Goal: Task Accomplishment & Management: Complete application form

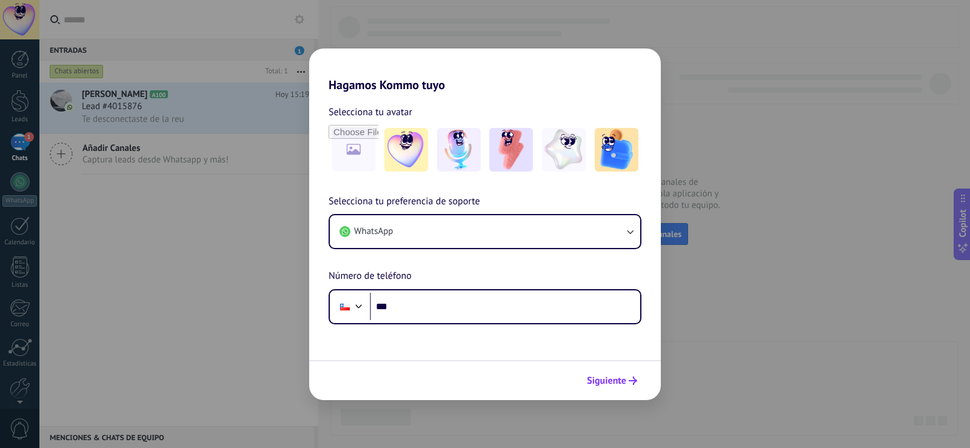
click at [610, 377] on span "Siguiente" at bounding box center [606, 381] width 39 height 8
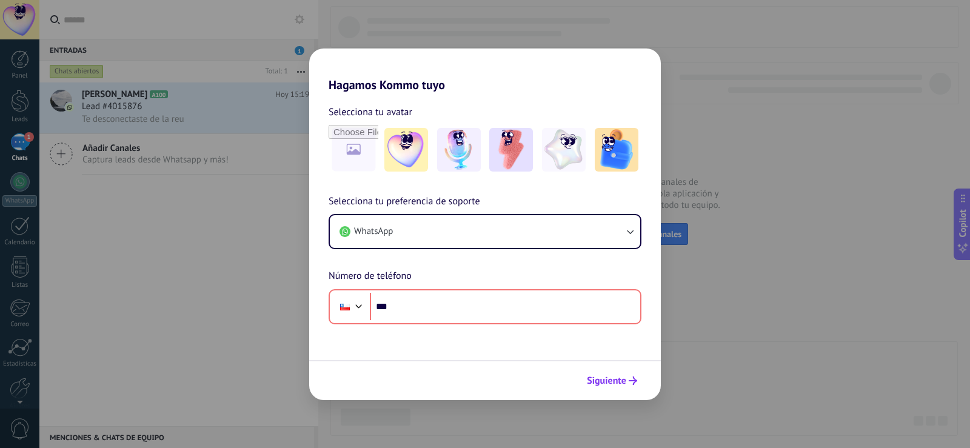
click at [619, 380] on span "Siguiente" at bounding box center [606, 381] width 39 height 8
click at [606, 380] on span "Siguiente" at bounding box center [606, 381] width 39 height 8
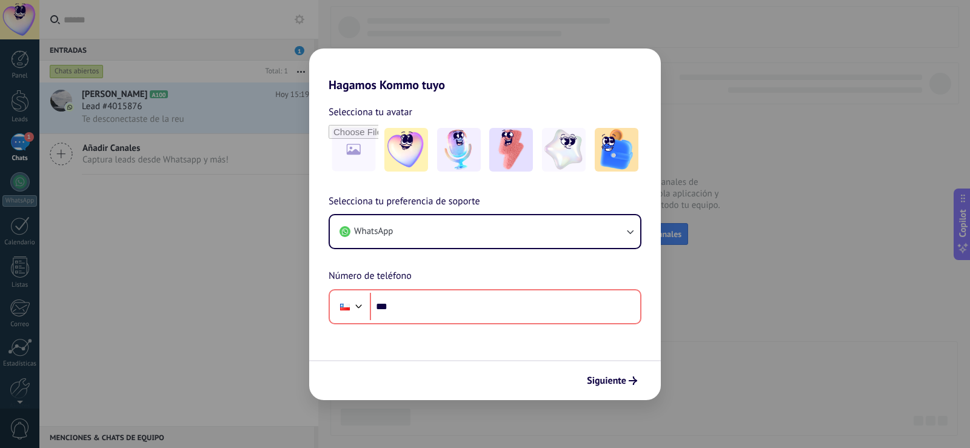
click at [709, 286] on div "Hagamos Kommo tuyo Selecciona tu avatar Selecciona tu preferencia de soporte Wh…" at bounding box center [485, 224] width 970 height 448
click at [763, 292] on div "Hagamos Kommo tuyo Selecciona tu avatar Selecciona tu preferencia de soporte Wh…" at bounding box center [485, 224] width 970 height 448
click at [774, 280] on div "Hagamos Kommo tuyo Selecciona tu avatar Selecciona tu preferencia de soporte Wh…" at bounding box center [485, 224] width 970 height 448
click at [783, 209] on div "Hagamos Kommo tuyo Selecciona tu avatar Selecciona tu preferencia de soporte Wh…" at bounding box center [485, 224] width 970 height 448
click at [784, 191] on div "Hagamos Kommo tuyo Selecciona tu avatar Selecciona tu preferencia de soporte Wh…" at bounding box center [485, 224] width 970 height 448
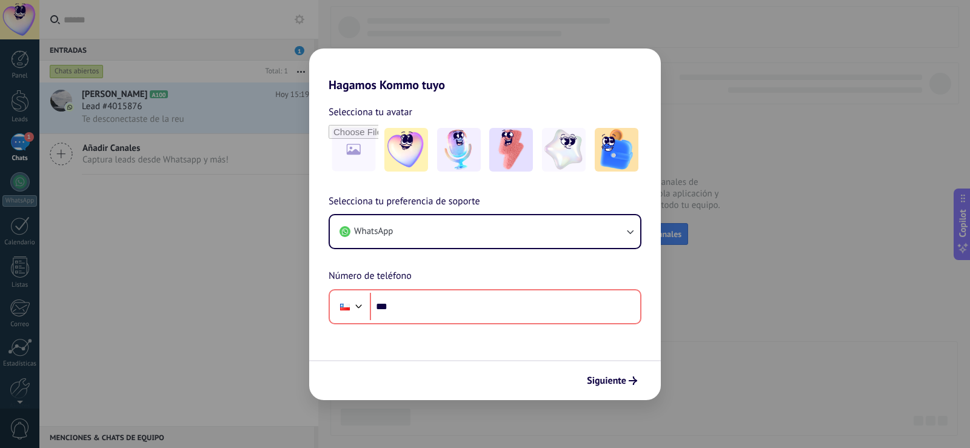
click at [785, 191] on div "Hagamos Kommo tuyo Selecciona tu avatar Selecciona tu preferencia de soporte Wh…" at bounding box center [485, 224] width 970 height 448
click at [786, 191] on div "Hagamos Kommo tuyo Selecciona tu avatar Selecciona tu preferencia de soporte Wh…" at bounding box center [485, 224] width 970 height 448
click at [765, 131] on div "Hagamos Kommo tuyo Selecciona tu avatar Selecciona tu preferencia de soporte Wh…" at bounding box center [485, 224] width 970 height 448
click at [765, 130] on div "Hagamos Kommo tuyo Selecciona tu avatar Selecciona tu preferencia de soporte Wh…" at bounding box center [485, 224] width 970 height 448
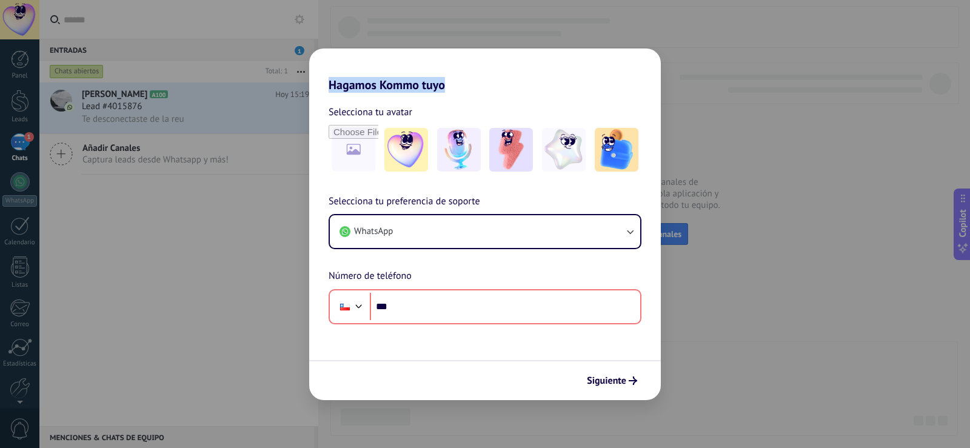
drag, startPoint x: 765, startPoint y: 130, endPoint x: 813, endPoint y: 201, distance: 85.1
click at [767, 133] on div "Hagamos Kommo tuyo Selecciona tu avatar Selecciona tu preferencia de soporte Wh…" at bounding box center [485, 224] width 970 height 448
click at [849, 290] on div "Hagamos Kommo tuyo Selecciona tu avatar Selecciona tu preferencia de soporte Wh…" at bounding box center [485, 224] width 970 height 448
click at [819, 188] on div "Hagamos Kommo tuyo Selecciona tu avatar Selecciona tu preferencia de soporte Wh…" at bounding box center [485, 224] width 970 height 448
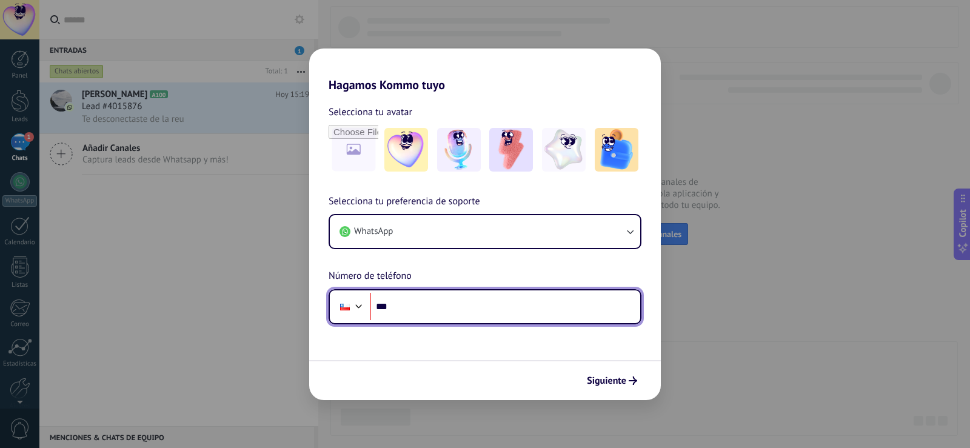
click at [427, 298] on input "***" at bounding box center [505, 307] width 270 height 28
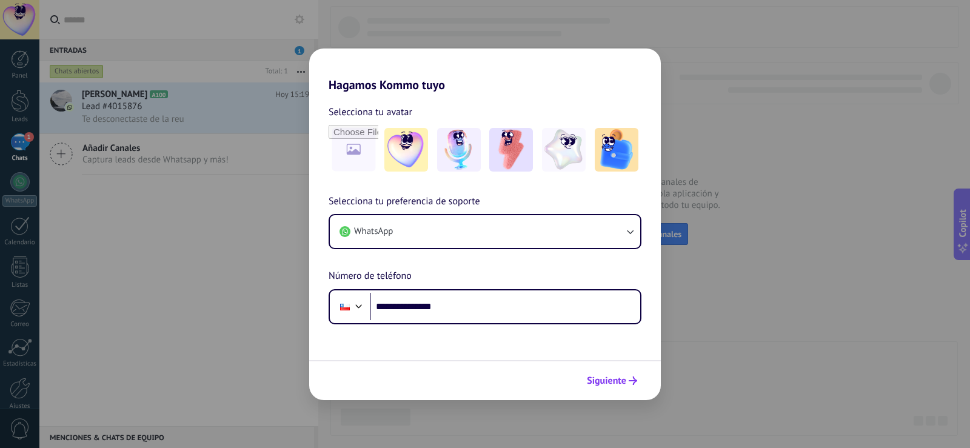
type input "**********"
click at [628, 379] on span "Siguiente" at bounding box center [612, 381] width 50 height 8
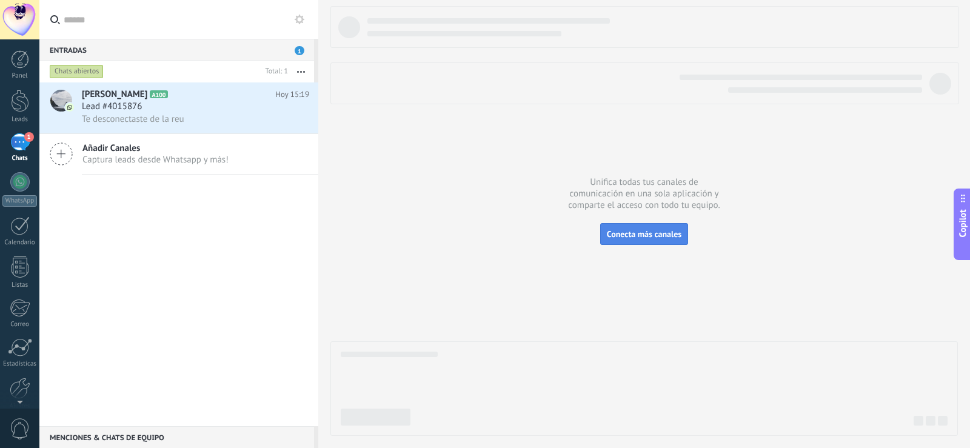
click at [666, 232] on span "Conecta más canales" at bounding box center [644, 234] width 75 height 11
click at [662, 229] on button "Conecta más canales" at bounding box center [644, 234] width 88 height 22
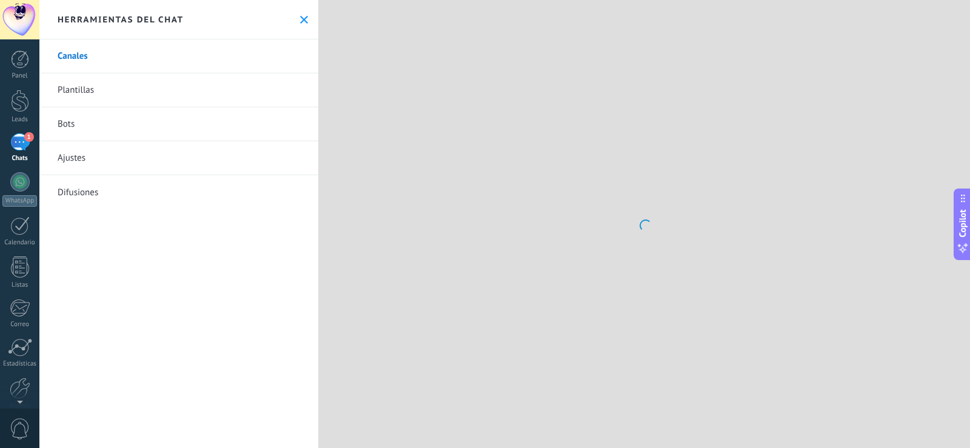
click at [619, 228] on div at bounding box center [644, 224] width 652 height 448
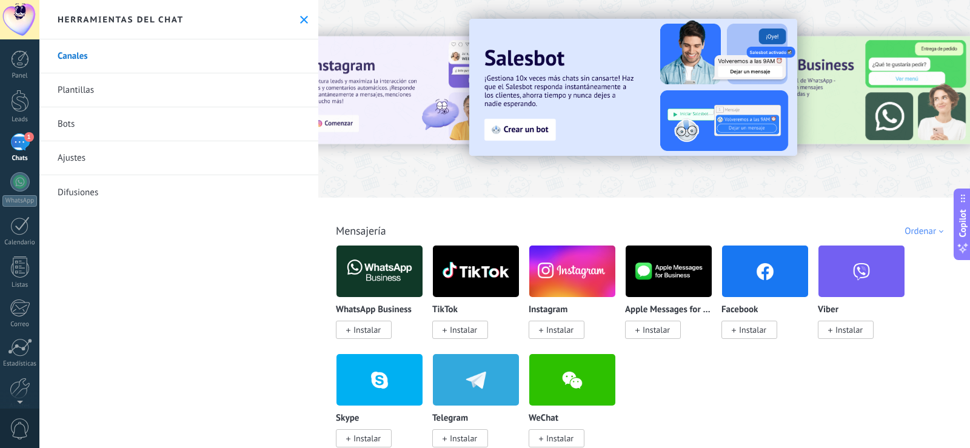
click at [762, 332] on span "Instalar" at bounding box center [752, 329] width 27 height 11
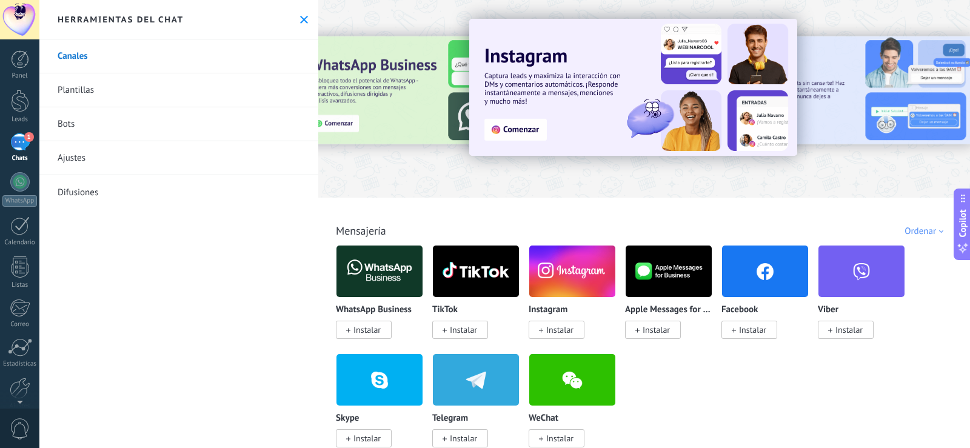
click at [762, 331] on span "Instalar" at bounding box center [752, 329] width 27 height 11
click at [752, 325] on span "Instalar" at bounding box center [752, 329] width 27 height 11
click at [732, 327] on span at bounding box center [734, 329] width 4 height 11
click at [745, 266] on img at bounding box center [765, 271] width 86 height 59
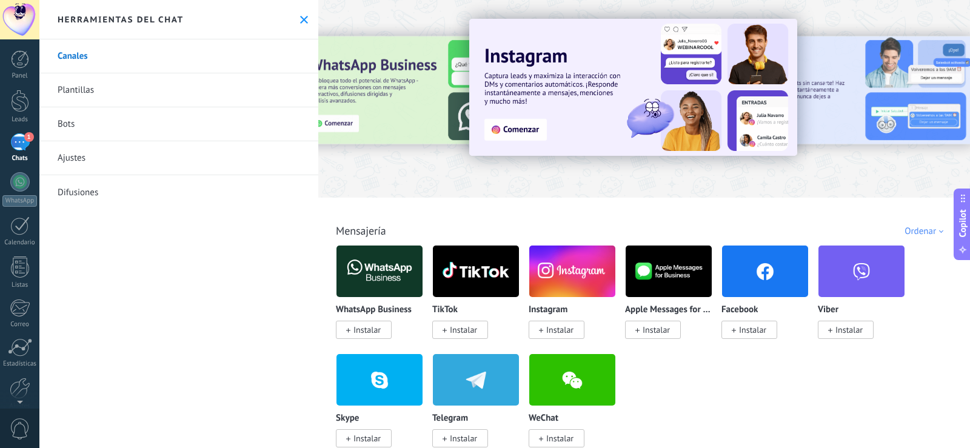
click at [737, 327] on span "Instalar" at bounding box center [750, 330] width 56 height 18
click at [742, 326] on span "Instalar" at bounding box center [752, 329] width 27 height 11
click at [745, 264] on img at bounding box center [765, 271] width 86 height 59
click at [757, 272] on img at bounding box center [765, 271] width 86 height 59
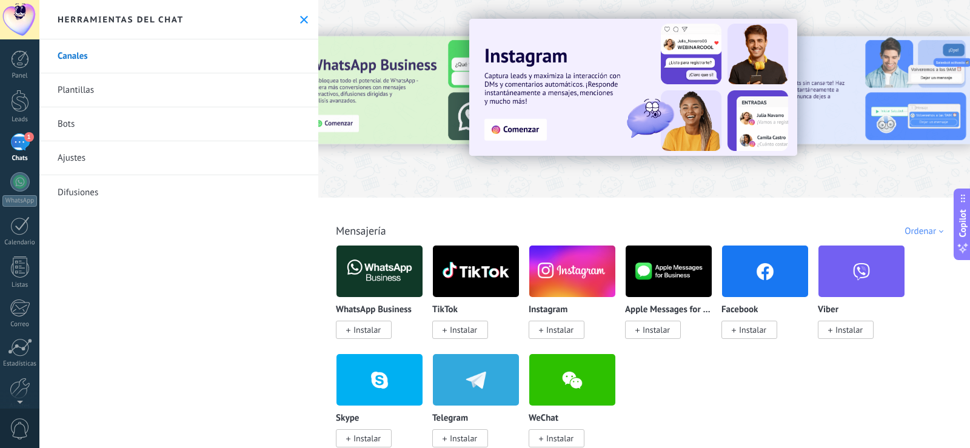
click at [757, 272] on img at bounding box center [765, 271] width 86 height 59
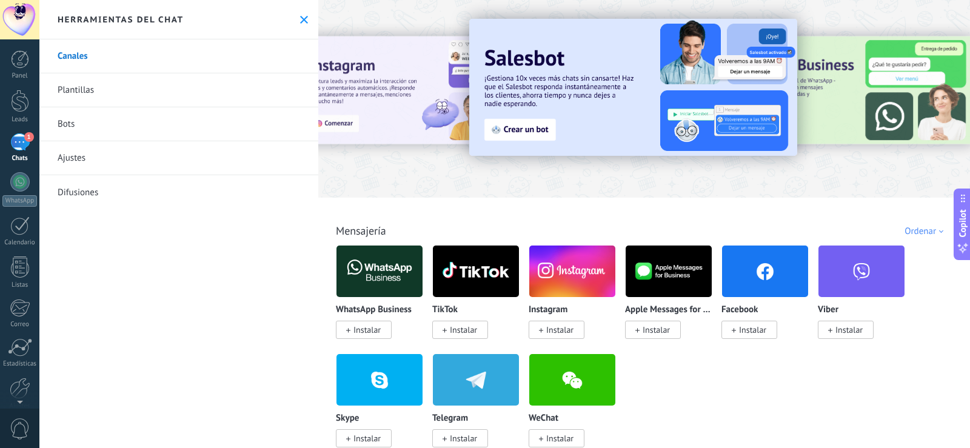
click at [757, 272] on img at bounding box center [765, 271] width 86 height 59
click at [760, 326] on span "Instalar" at bounding box center [752, 329] width 27 height 11
click at [761, 326] on span "Instalar" at bounding box center [752, 329] width 27 height 11
click at [764, 329] on span "Instalar" at bounding box center [752, 329] width 27 height 11
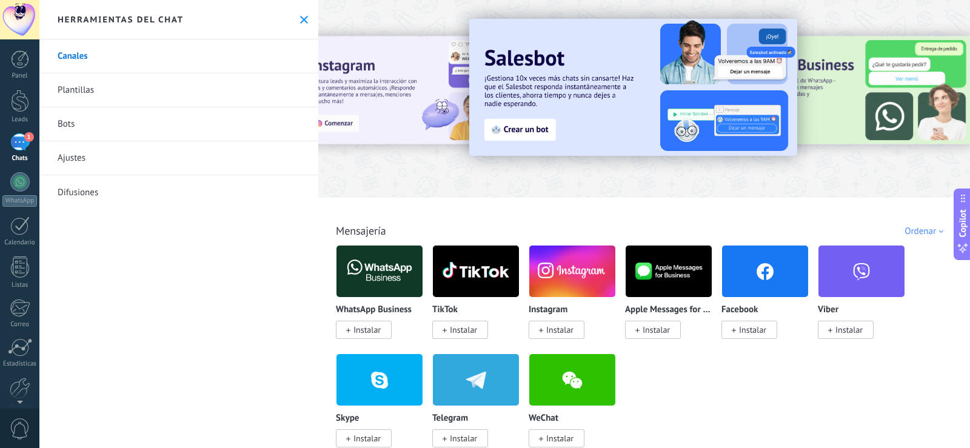
click at [765, 330] on span "Instalar" at bounding box center [752, 329] width 27 height 11
click at [749, 291] on img at bounding box center [765, 271] width 86 height 59
drag, startPoint x: 762, startPoint y: 275, endPoint x: 749, endPoint y: 264, distance: 16.8
click at [761, 275] on img at bounding box center [765, 271] width 86 height 59
drag, startPoint x: 749, startPoint y: 264, endPoint x: 740, endPoint y: 329, distance: 65.4
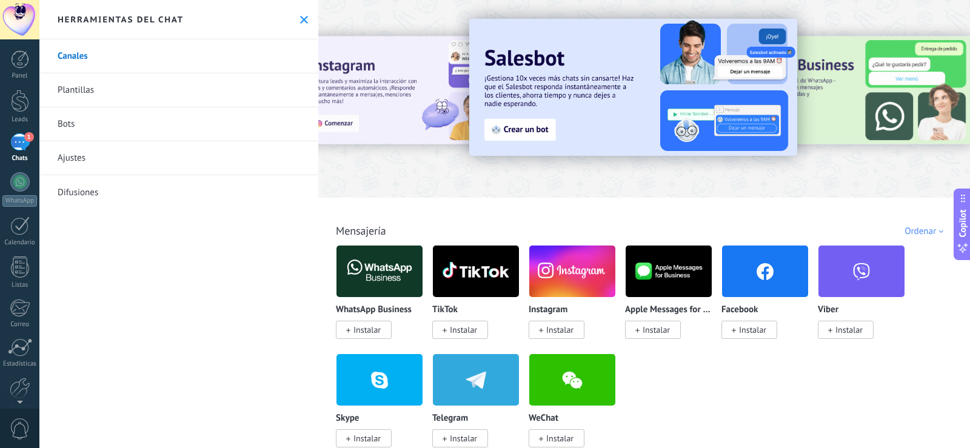
click at [748, 264] on img at bounding box center [765, 271] width 86 height 59
click at [740, 329] on span "Instalar" at bounding box center [752, 329] width 27 height 11
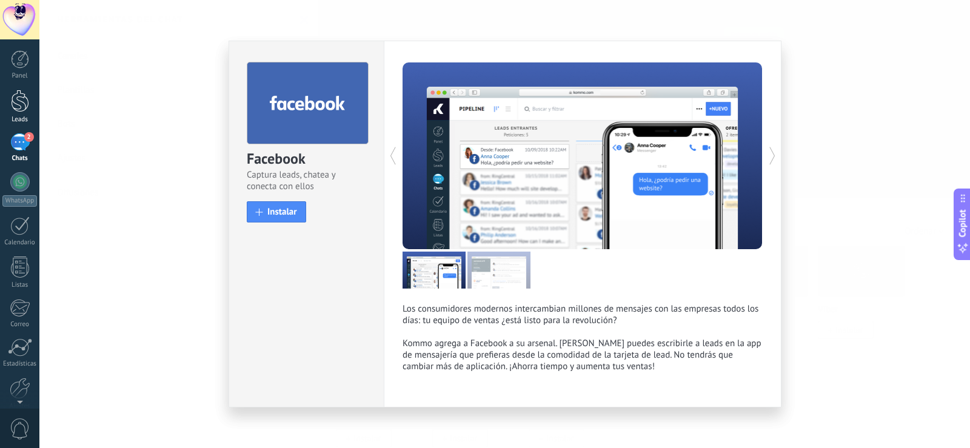
click at [21, 101] on div at bounding box center [20, 101] width 18 height 22
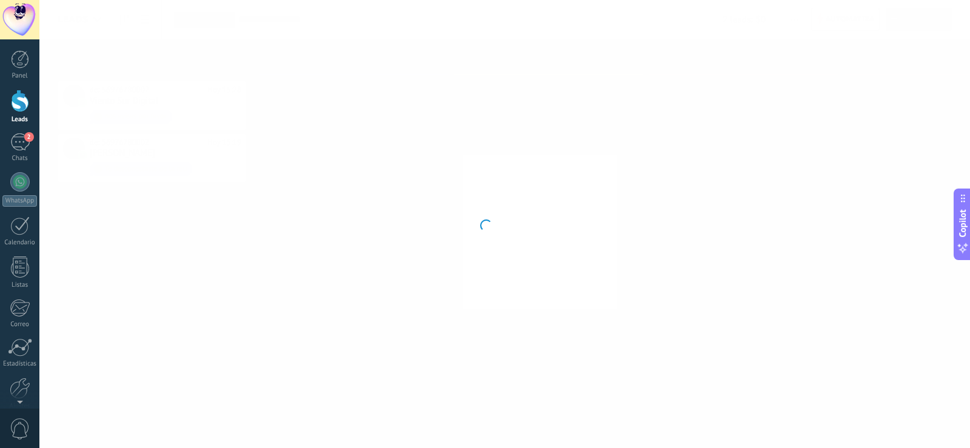
click at [266, 25] on div at bounding box center [485, 224] width 970 height 448
